Goal: Task Accomplishment & Management: Use online tool/utility

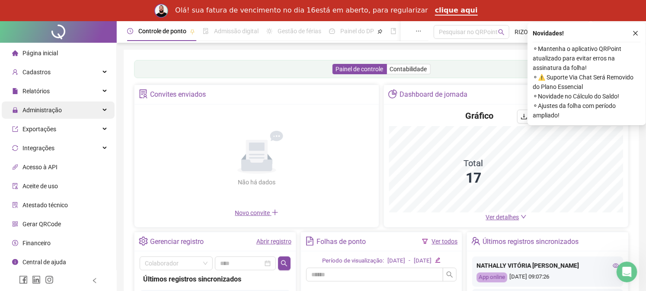
click at [71, 116] on div "Administração" at bounding box center [58, 110] width 113 height 17
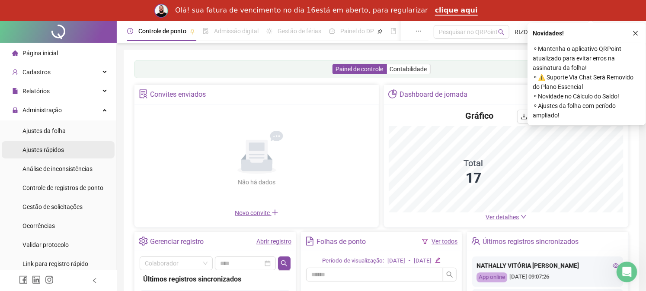
click at [62, 130] on span "Ajustes da folha" at bounding box center [43, 130] width 43 height 7
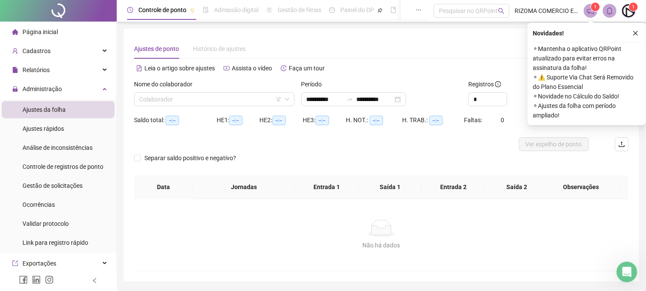
type input "**********"
click at [636, 33] on icon "close" at bounding box center [635, 33] width 5 height 5
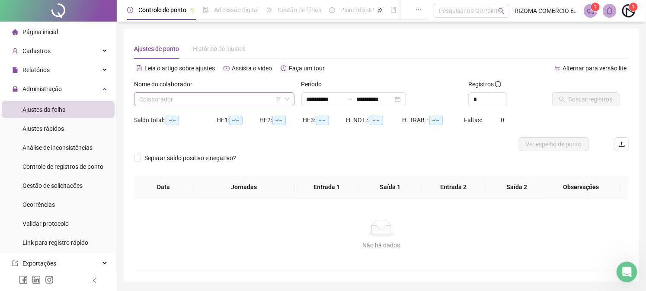
click at [287, 100] on icon "down" at bounding box center [287, 99] width 4 height 3
click at [176, 102] on input "search" at bounding box center [210, 99] width 142 height 13
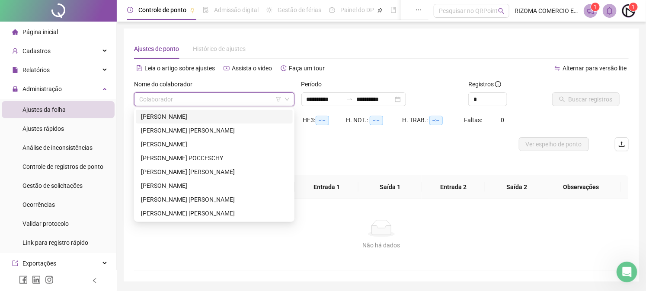
click at [174, 99] on input "search" at bounding box center [210, 99] width 142 height 13
click at [195, 98] on input "search" at bounding box center [210, 99] width 142 height 13
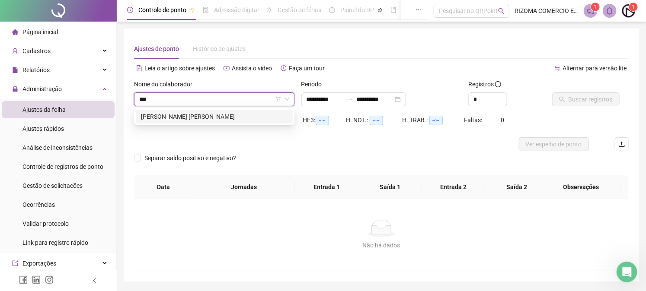
type input "****"
click at [201, 120] on div "[PERSON_NAME] [PERSON_NAME]" at bounding box center [214, 117] width 147 height 10
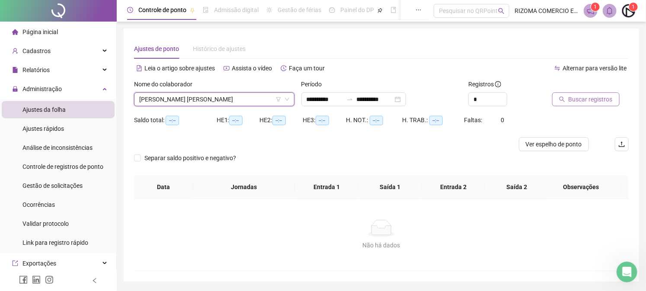
click at [589, 98] on span "Buscar registros" at bounding box center [590, 100] width 44 height 10
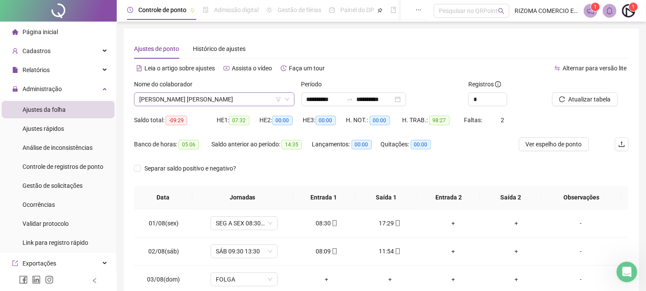
click at [288, 98] on icon "down" at bounding box center [287, 99] width 4 height 3
click at [267, 100] on span "[PERSON_NAME] [PERSON_NAME]" at bounding box center [214, 99] width 150 height 13
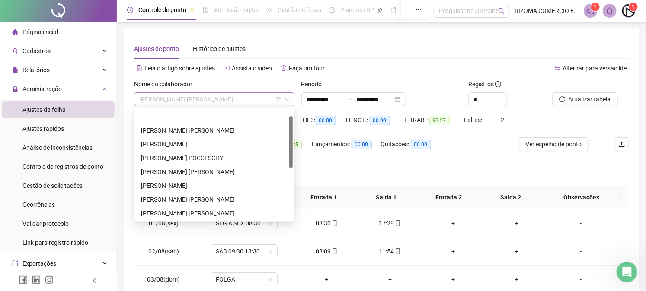
scroll to position [14, 0]
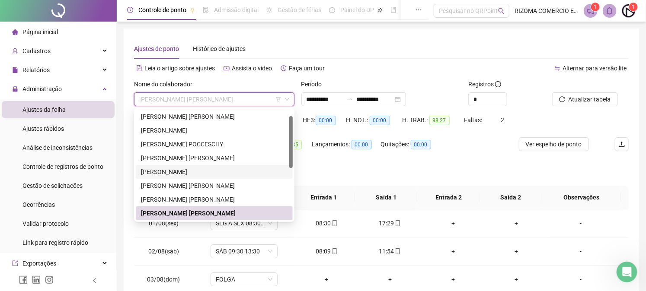
click at [185, 175] on div "[PERSON_NAME]" at bounding box center [214, 172] width 147 height 10
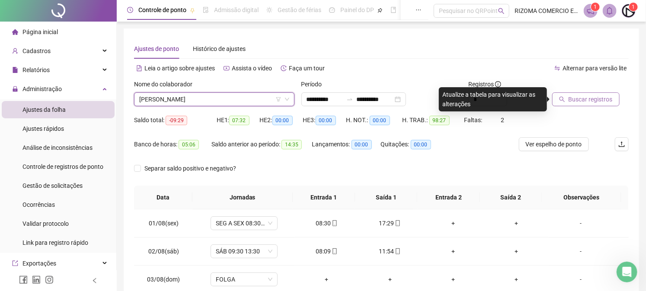
click at [572, 98] on span "Buscar registros" at bounding box center [590, 100] width 44 height 10
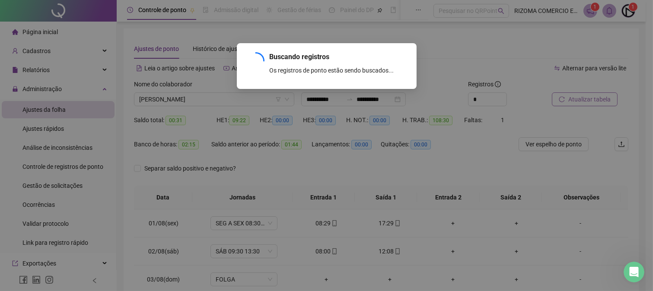
click at [577, 98] on div "Buscando registros Os registros de ponto estão sendo buscados... OK" at bounding box center [326, 145] width 653 height 291
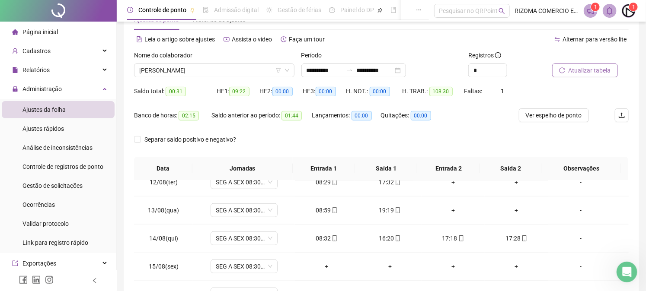
scroll to position [0, 0]
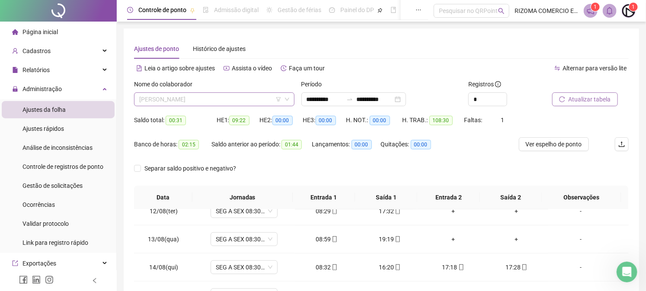
click at [196, 105] on span "[PERSON_NAME]" at bounding box center [214, 99] width 150 height 13
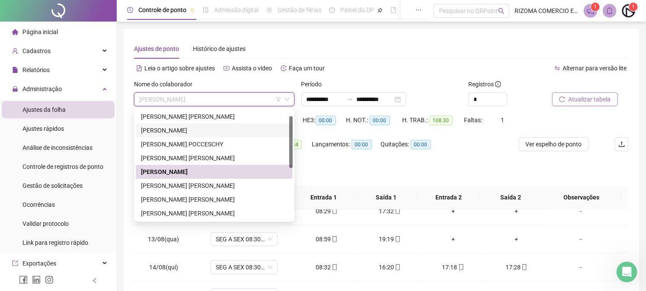
click at [183, 130] on div "[PERSON_NAME]" at bounding box center [214, 131] width 147 height 10
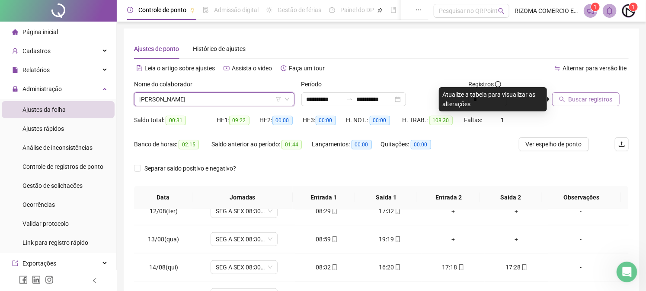
click at [573, 97] on span "Buscar registros" at bounding box center [590, 100] width 44 height 10
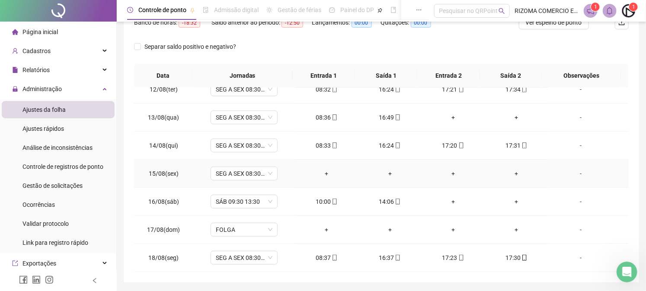
scroll to position [150, 0]
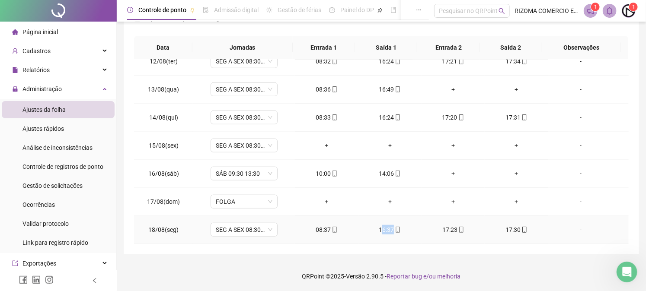
drag, startPoint x: 378, startPoint y: 230, endPoint x: 396, endPoint y: 233, distance: 18.8
click at [396, 233] on div "16:37" at bounding box center [389, 230] width 49 height 10
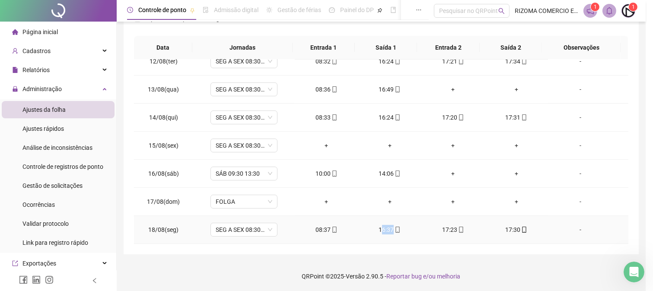
type input "**********"
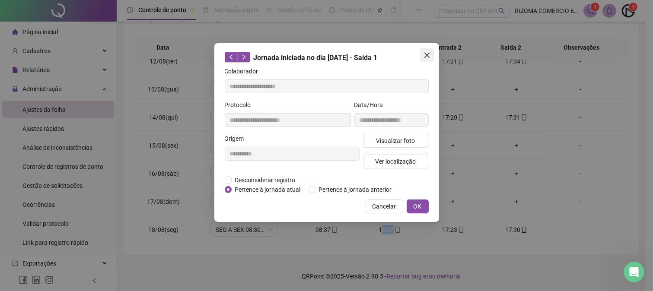
click at [424, 57] on icon "close" at bounding box center [427, 55] width 7 height 7
